Goal: Transaction & Acquisition: Purchase product/service

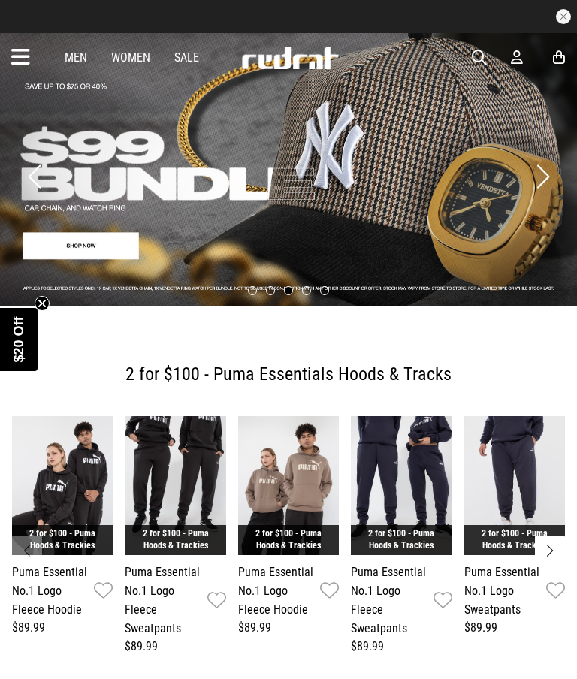
click at [47, 312] on div at bounding box center [288, 176] width 577 height 288
click at [47, 300] on circle "Close teaser" at bounding box center [42, 304] width 14 height 14
click at [561, 15] on button "button" at bounding box center [563, 16] width 15 height 15
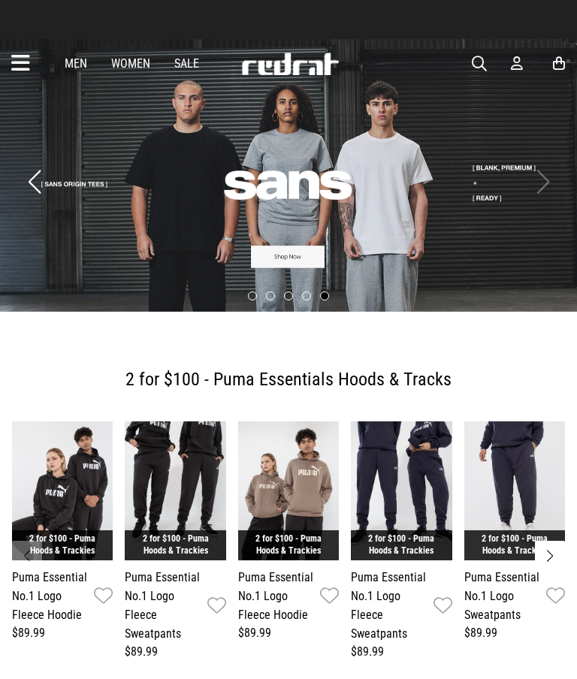
click at [134, 68] on link "Women" at bounding box center [130, 63] width 39 height 14
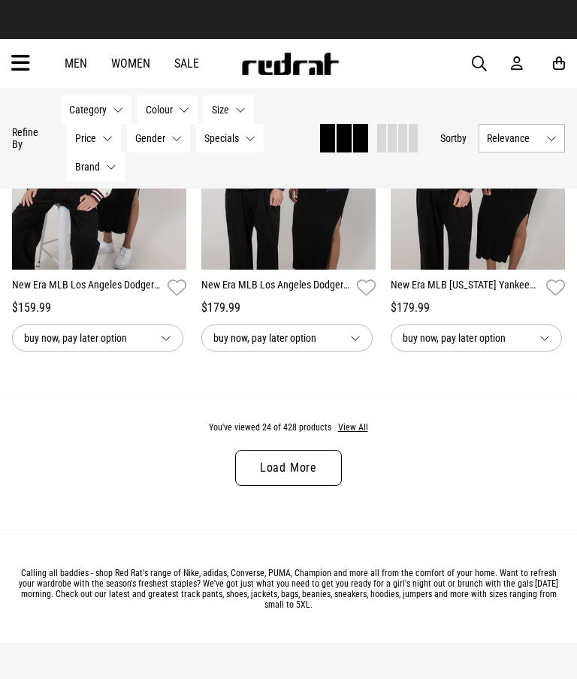
scroll to position [2808, 0]
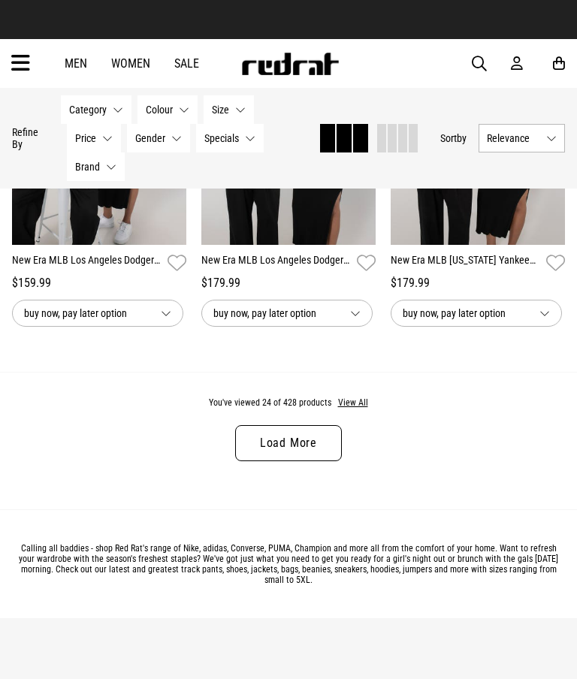
click at [322, 451] on link "Load More" at bounding box center [288, 443] width 107 height 36
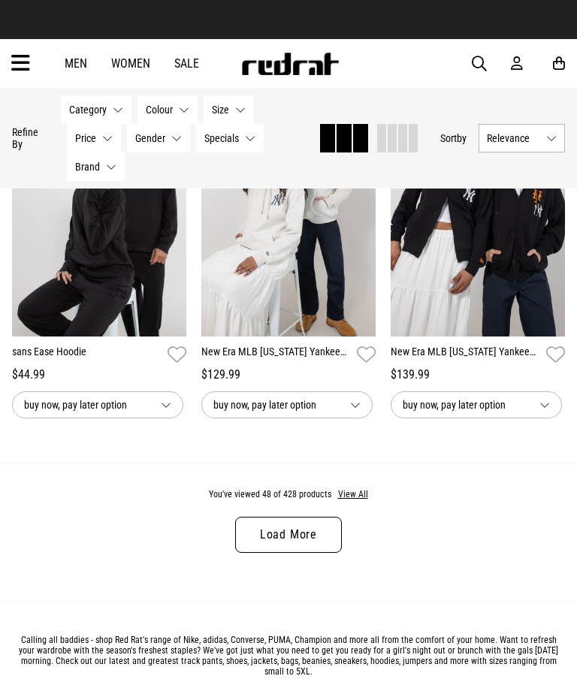
scroll to position [5568, 0]
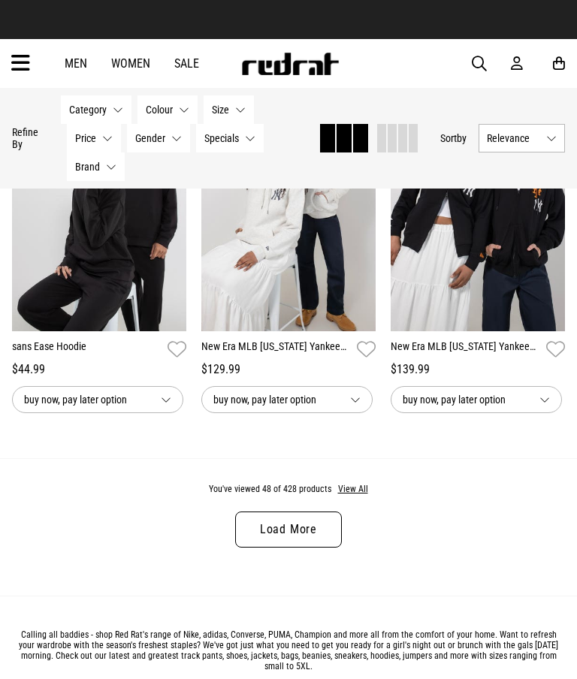
click at [312, 548] on link "Load More" at bounding box center [288, 530] width 107 height 36
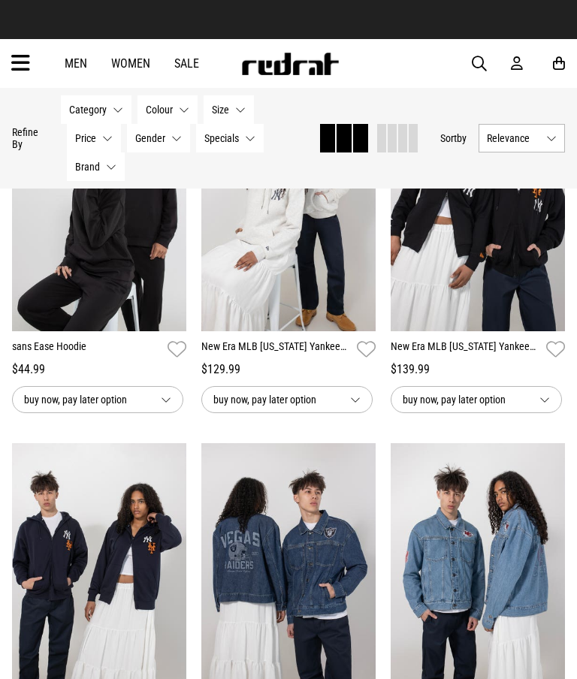
click at [187, 57] on link "Sale" at bounding box center [186, 63] width 25 height 14
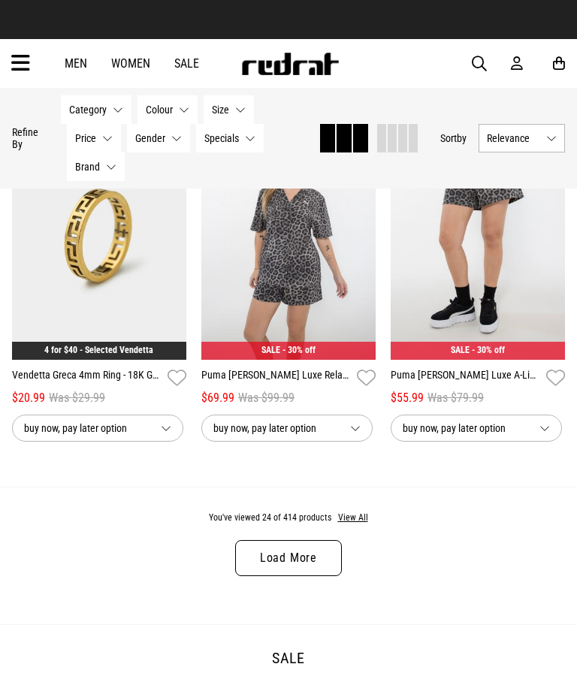
scroll to position [2690, 0]
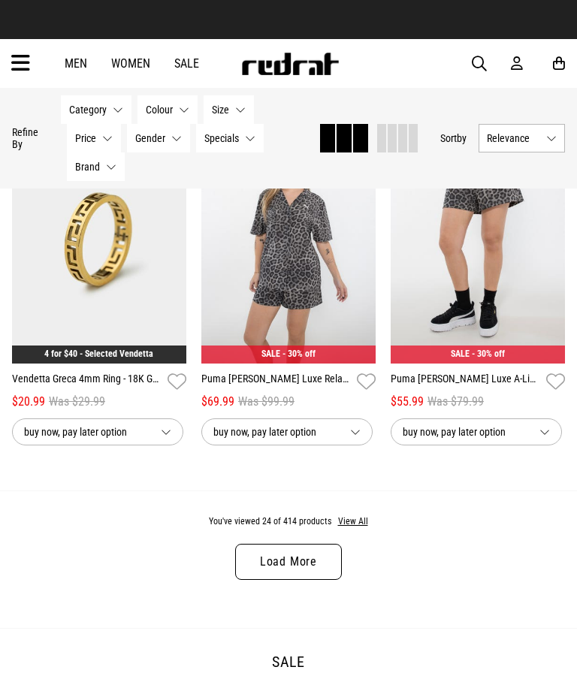
click at [300, 560] on link "Load More" at bounding box center [288, 562] width 107 height 36
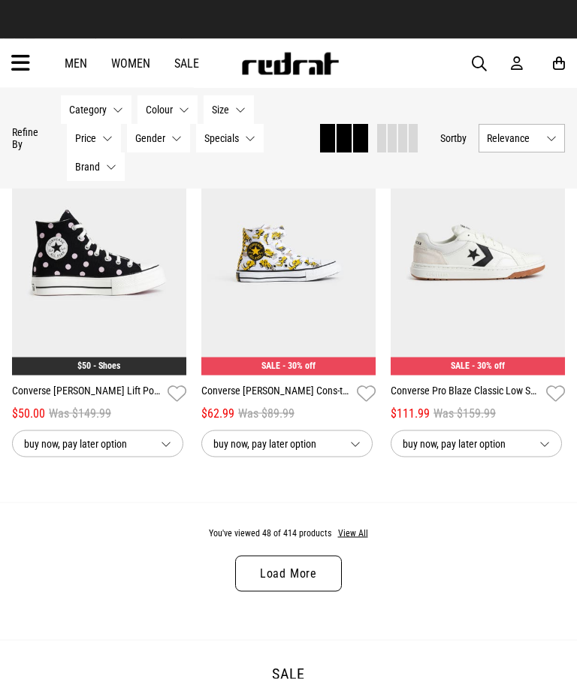
scroll to position [5529, 0]
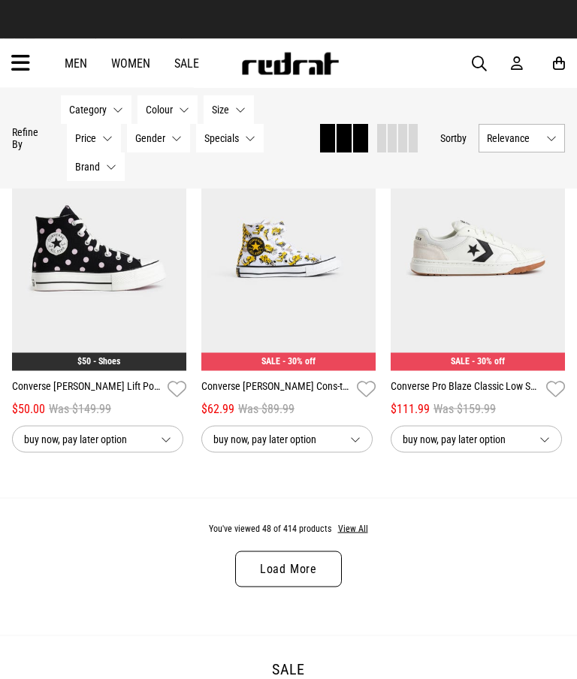
click at [264, 587] on link "Load More" at bounding box center [288, 569] width 107 height 36
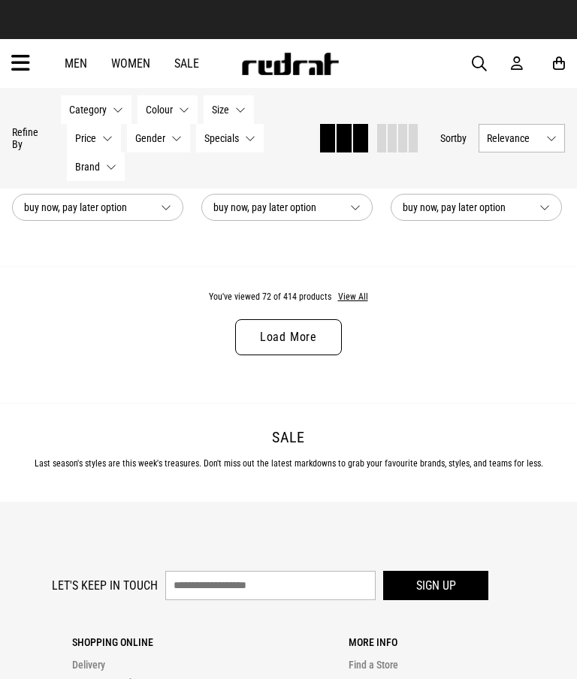
scroll to position [8590, 0]
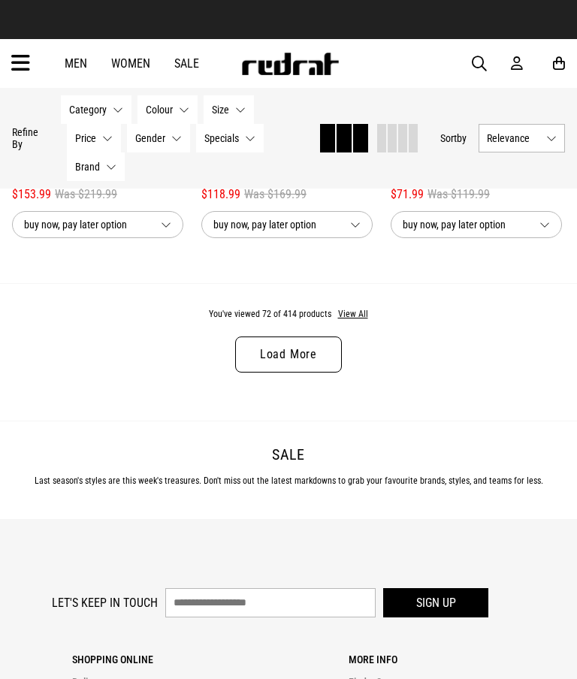
click at [299, 373] on link "Load More" at bounding box center [288, 354] width 107 height 36
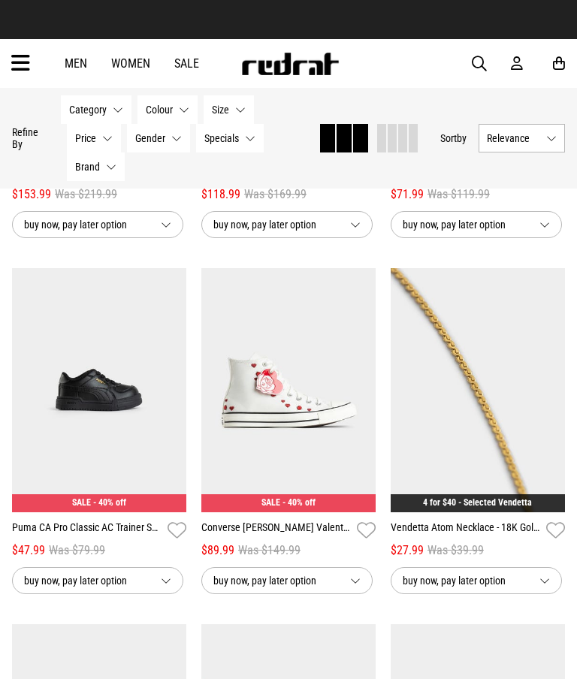
scroll to position [8651, 0]
